Goal: Transaction & Acquisition: Purchase product/service

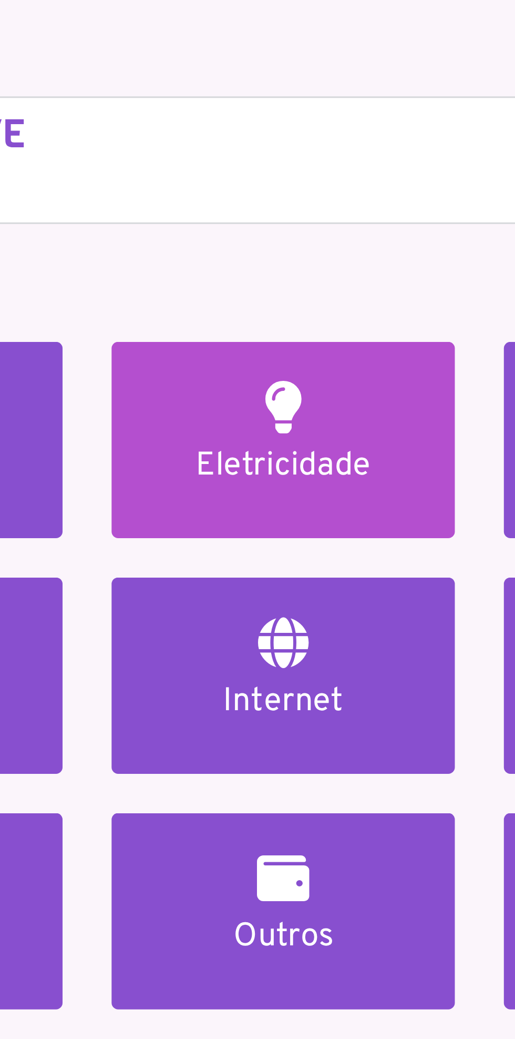
click at [323, 199] on h5 "Eletricidade" at bounding box center [321, 198] width 86 height 13
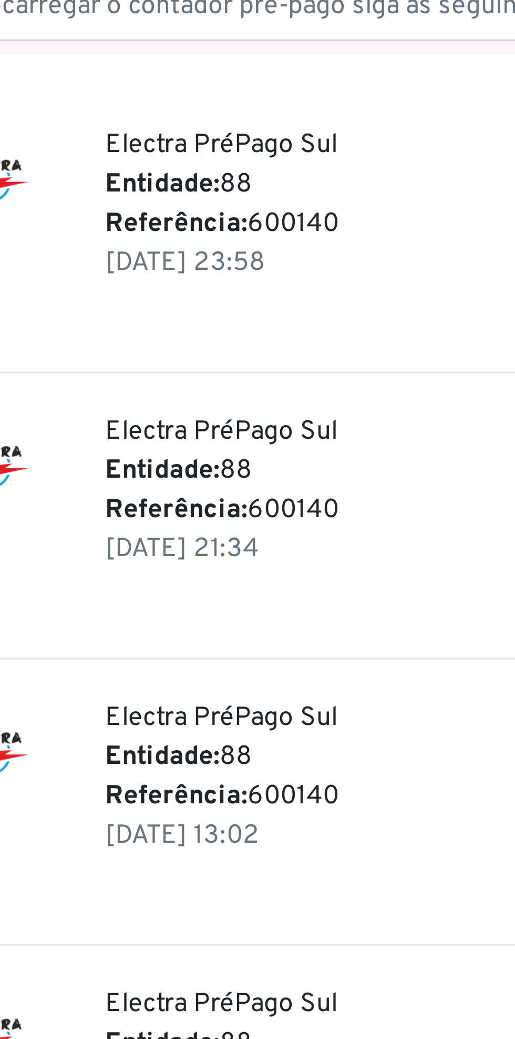
scroll to position [118, 0]
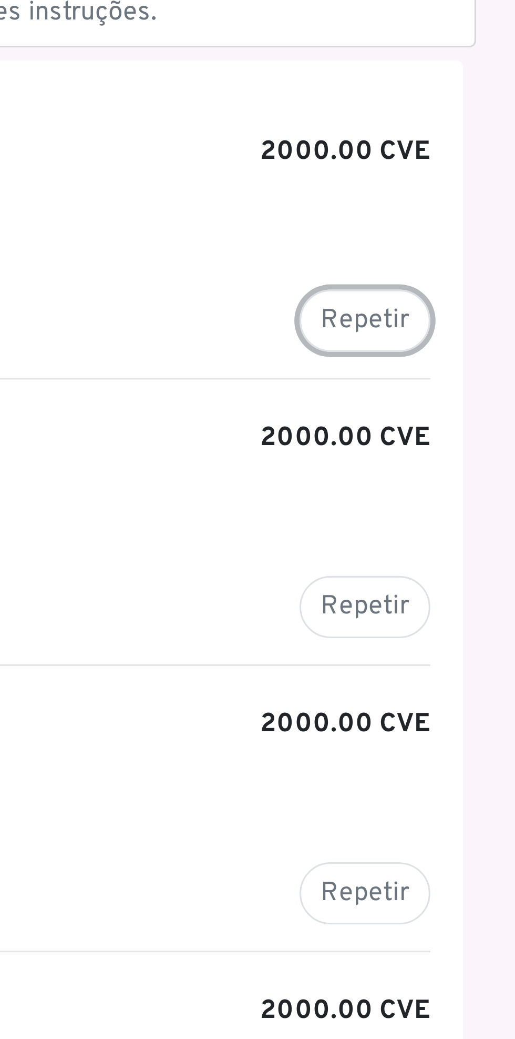
click at [468, 104] on button "Repetir" at bounding box center [467, 103] width 42 height 20
type input "******"
type input "*******"
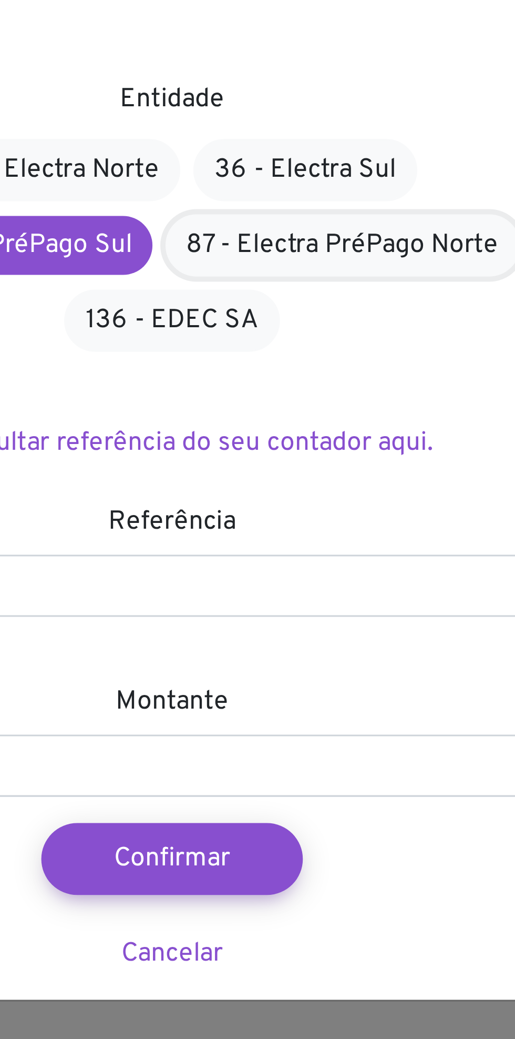
click at [337, 125] on link "87 - Electra PréPago Norte" at bounding box center [313, 125] width 114 height 20
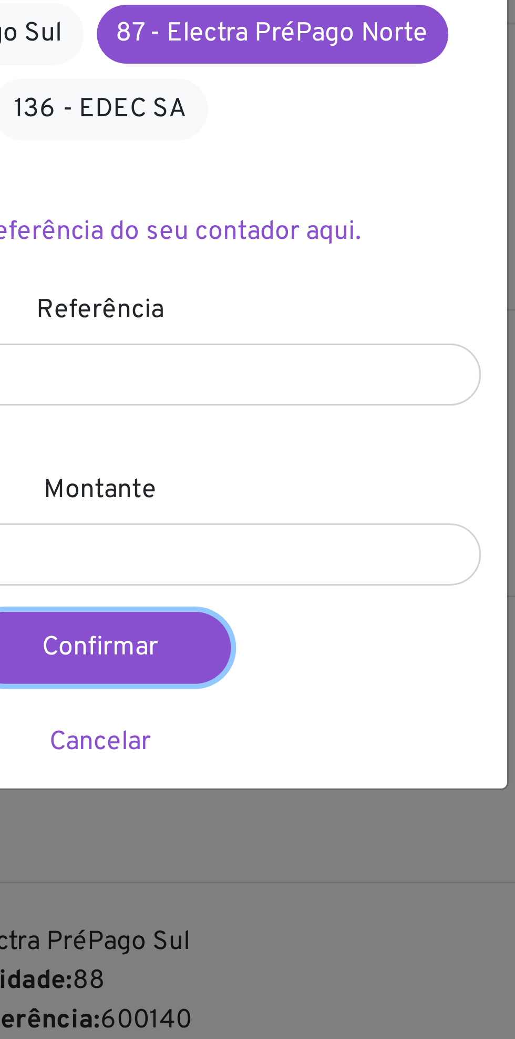
click at [271, 322] on button "Confirmar" at bounding box center [258, 322] width 84 height 23
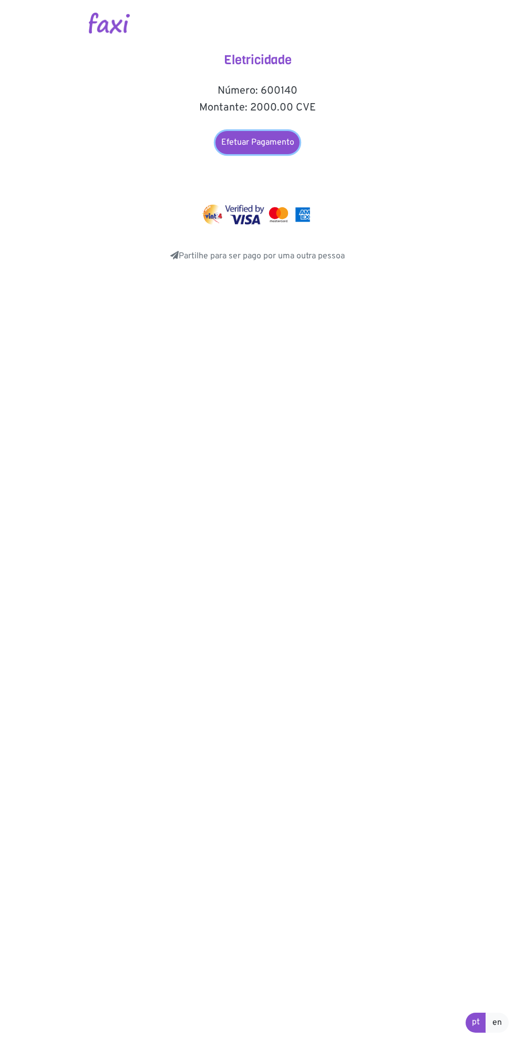
click at [261, 142] on link "Efetuar Pagamento" at bounding box center [258, 142] width 84 height 23
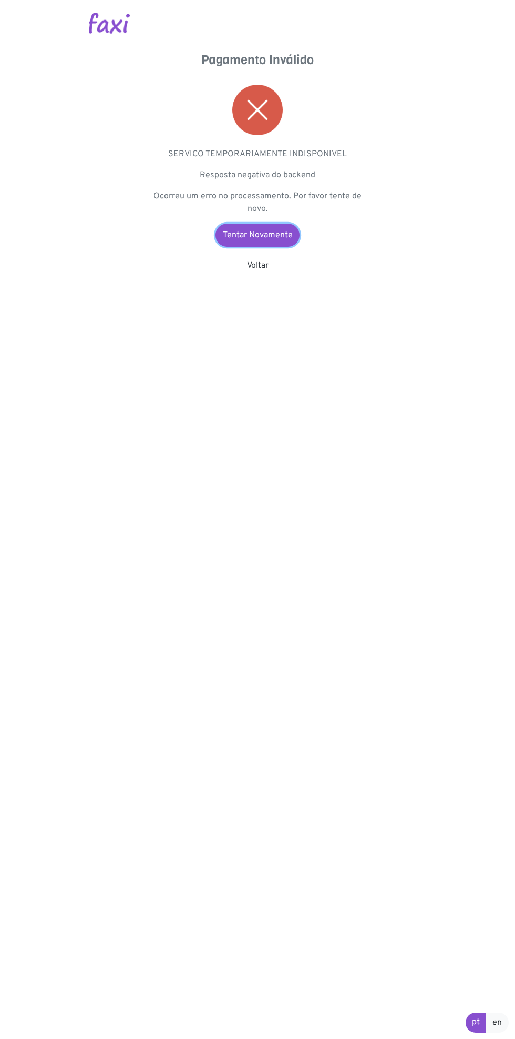
click at [279, 233] on link "Tentar Novamente" at bounding box center [258, 234] width 84 height 23
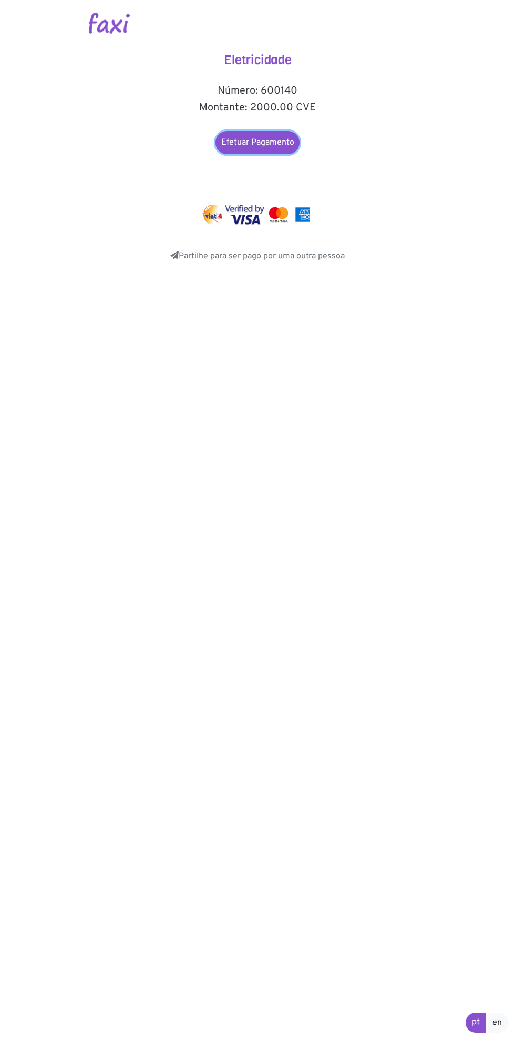
click at [276, 138] on link "Efetuar Pagamento" at bounding box center [258, 142] width 84 height 23
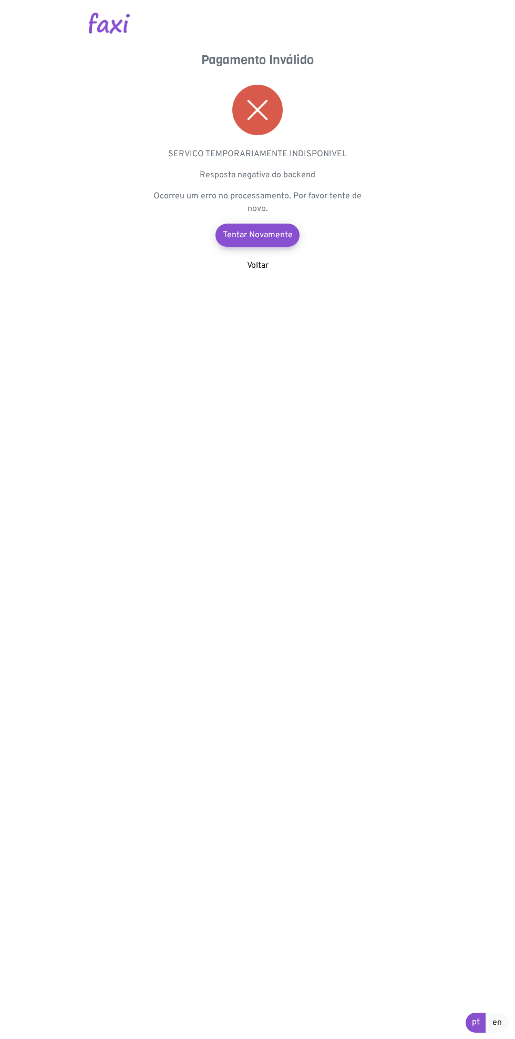
click at [257, 266] on link "Voltar" at bounding box center [258, 265] width 22 height 11
